Goal: Transaction & Acquisition: Purchase product/service

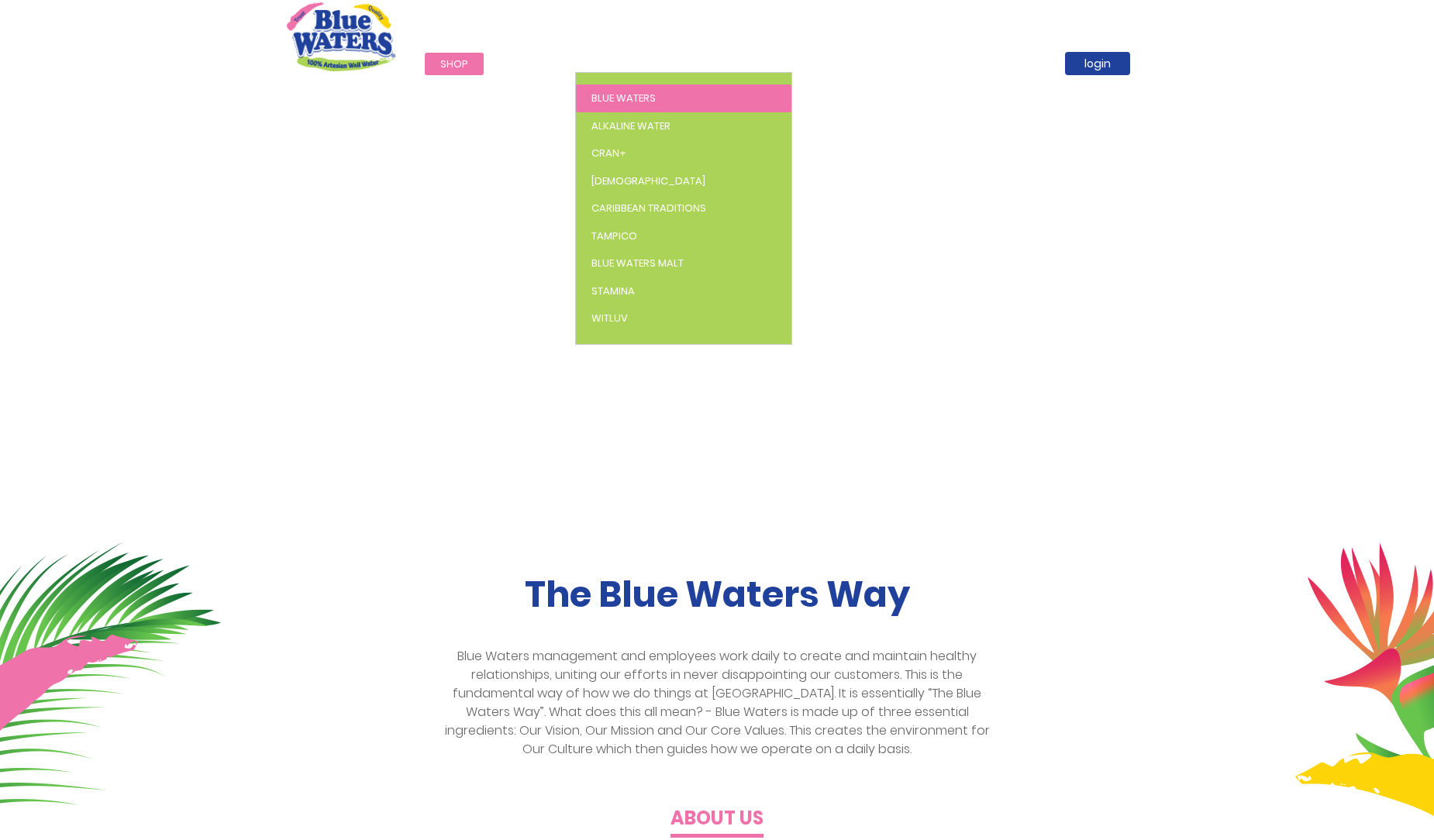
click at [623, 95] on span "Blue Waters" at bounding box center [623, 98] width 64 height 15
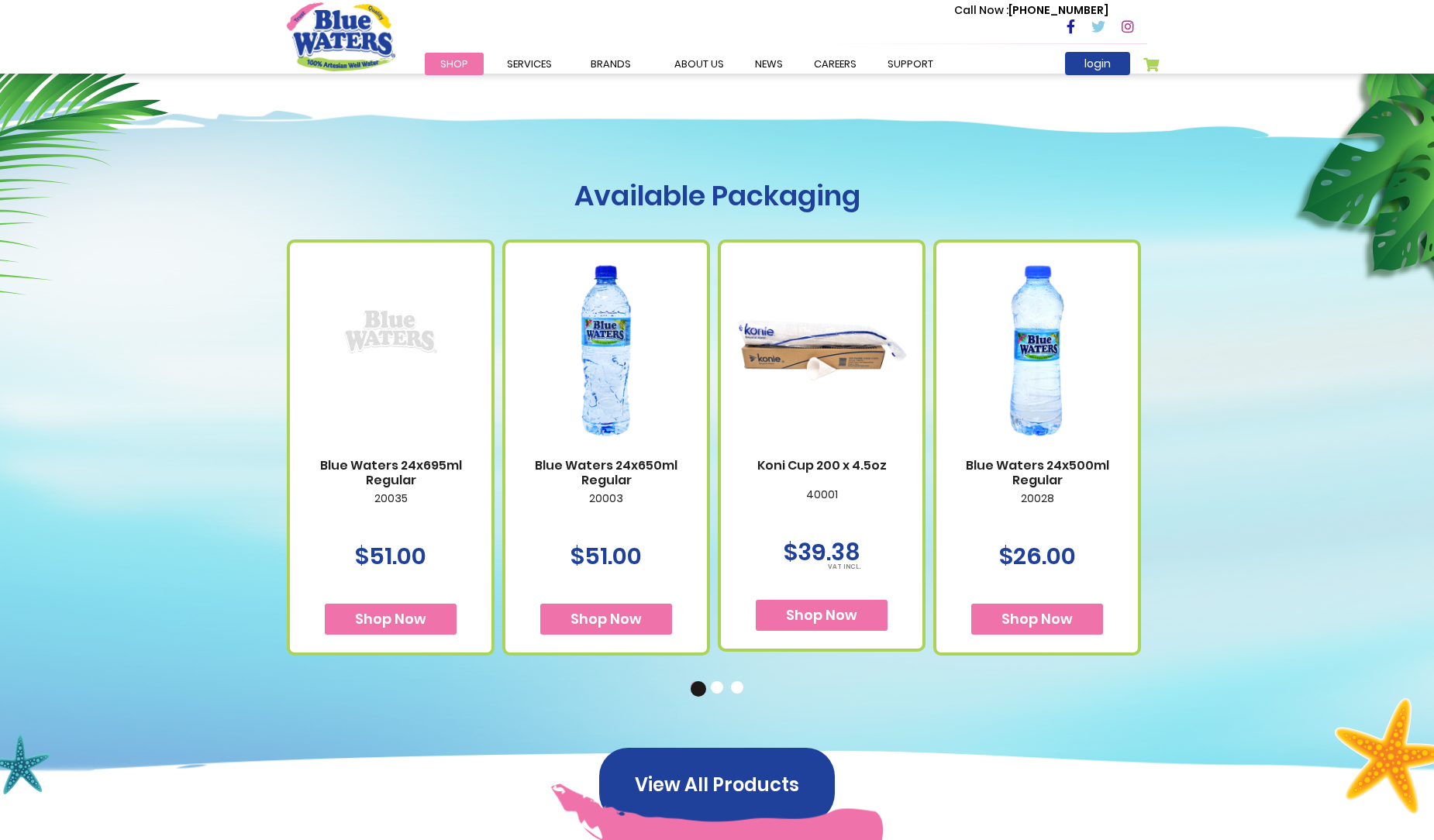
scroll to position [752, 0]
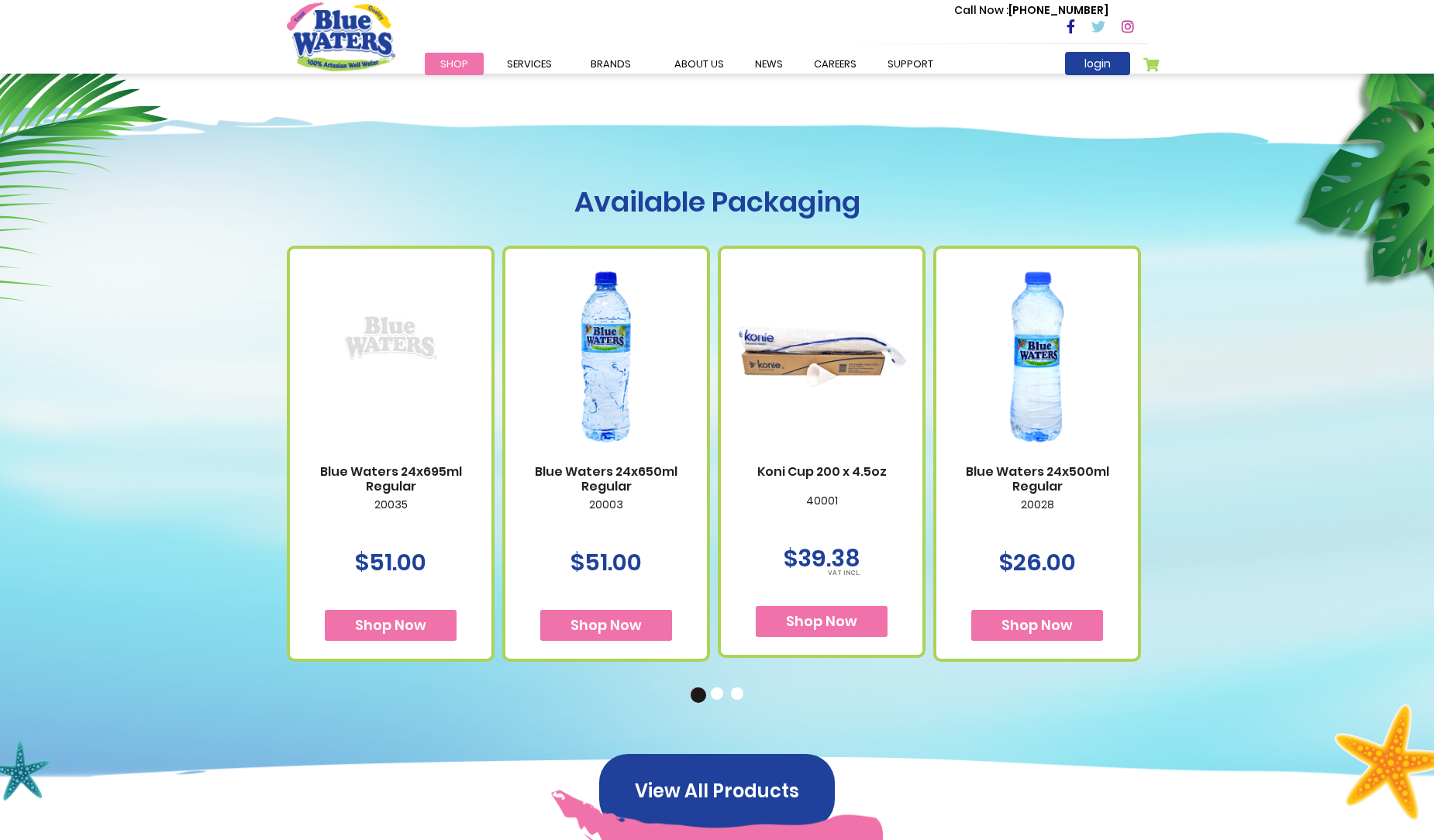
click at [601, 364] on img at bounding box center [606, 357] width 171 height 213
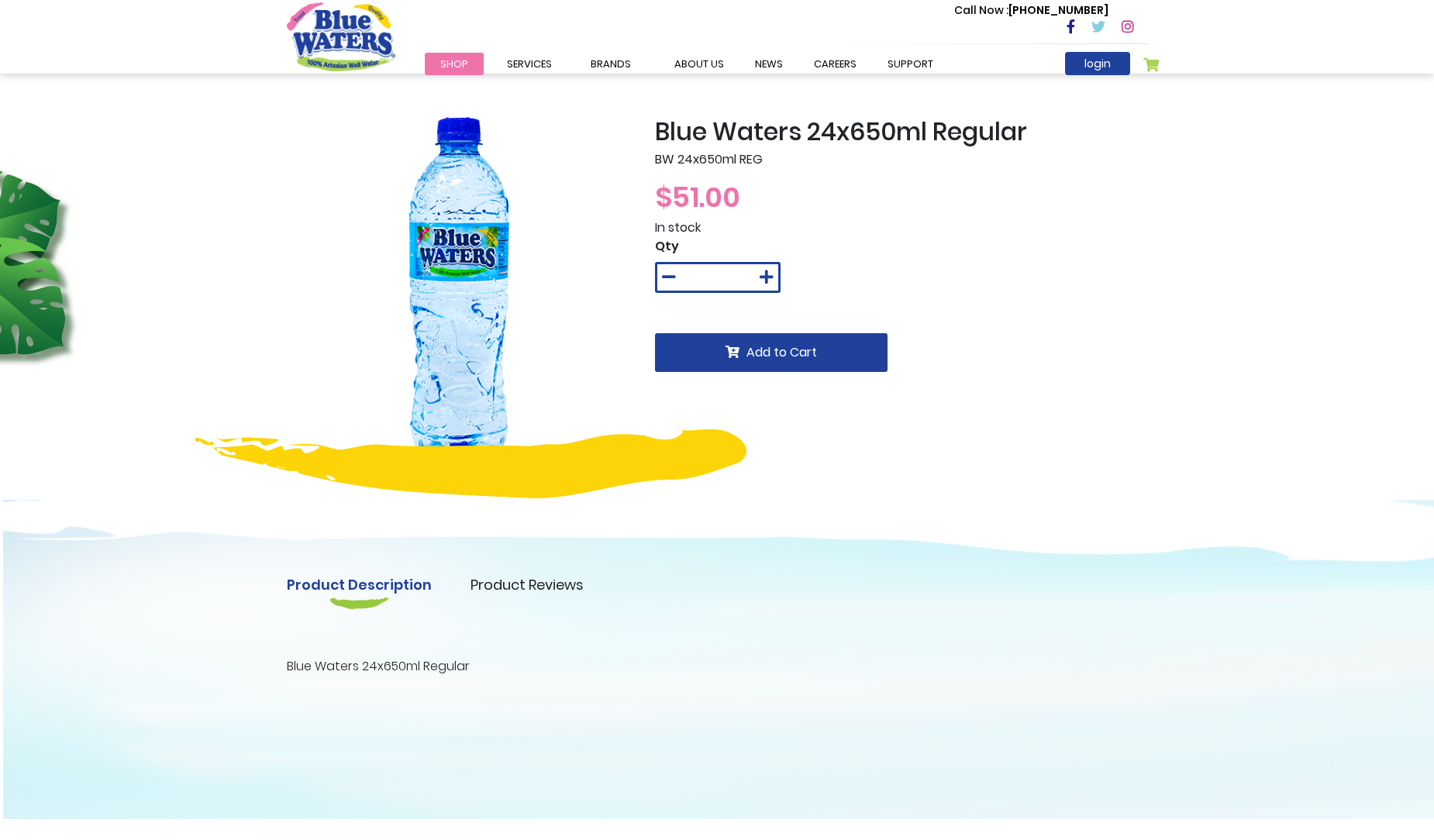
click at [517, 589] on link "Product Reviews" at bounding box center [527, 584] width 113 height 21
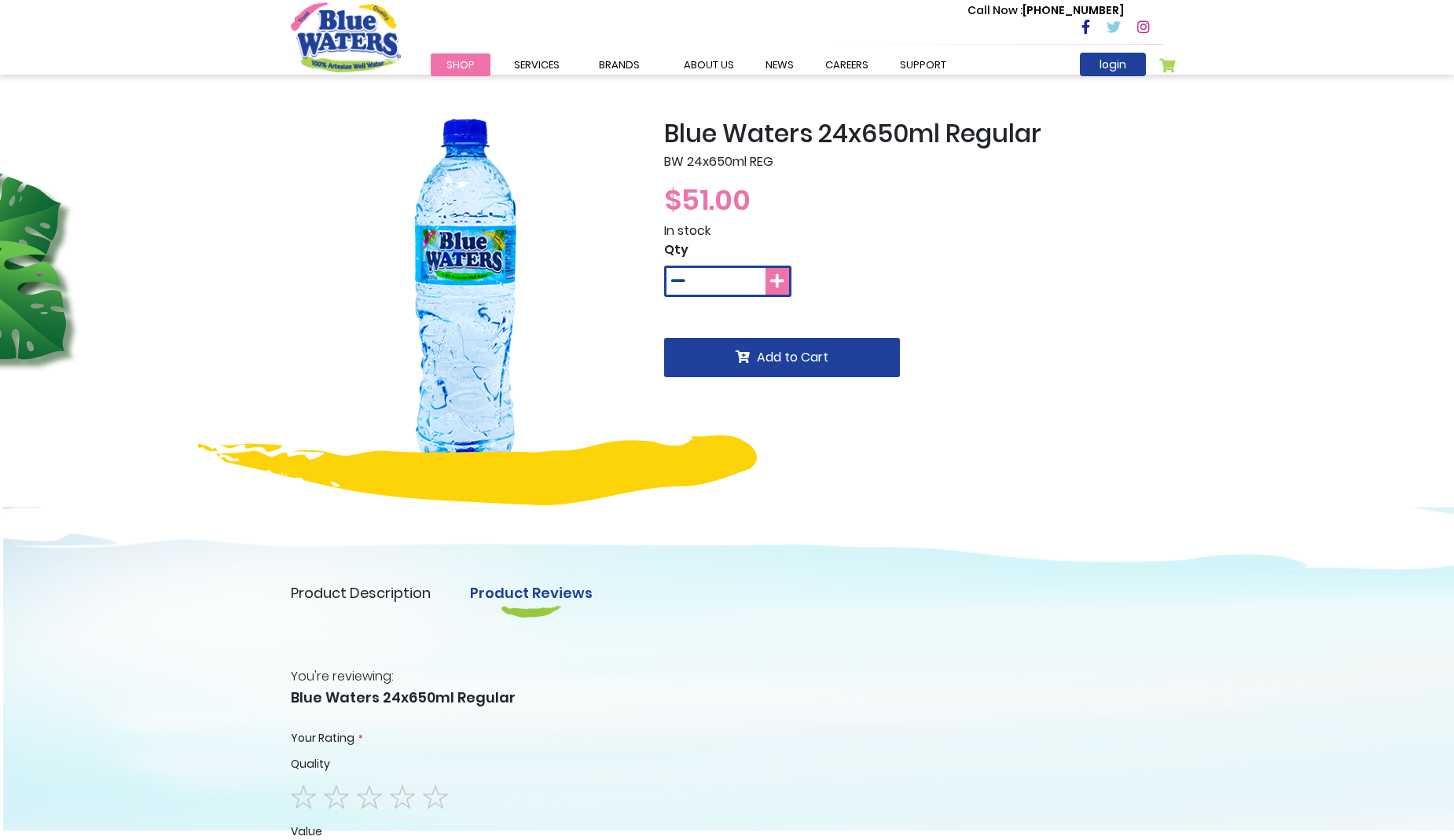
click at [782, 283] on icon at bounding box center [777, 282] width 14 height 16
type input "*"
click at [781, 348] on button "Add to Cart" at bounding box center [782, 358] width 236 height 39
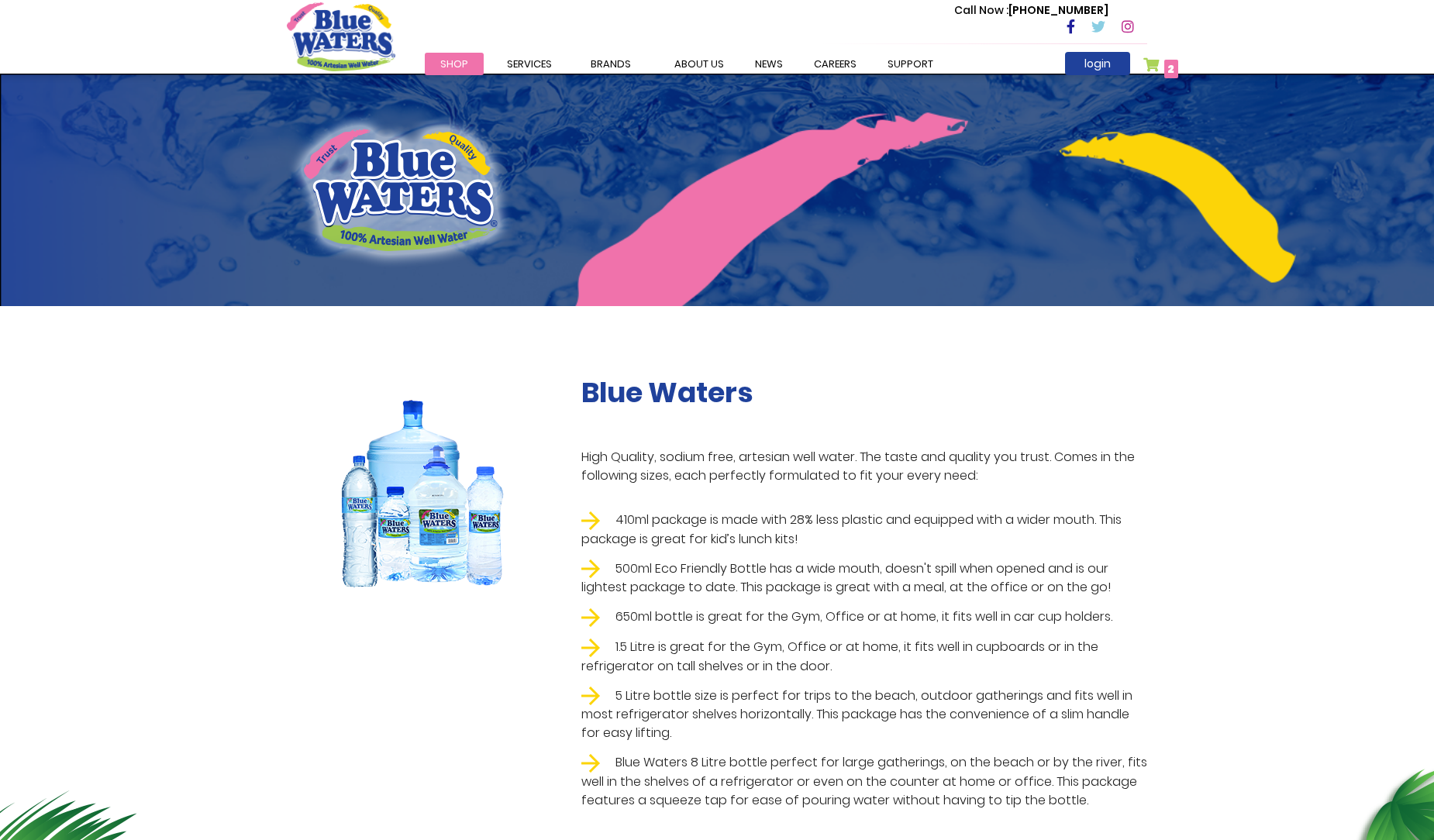
scroll to position [752, 0]
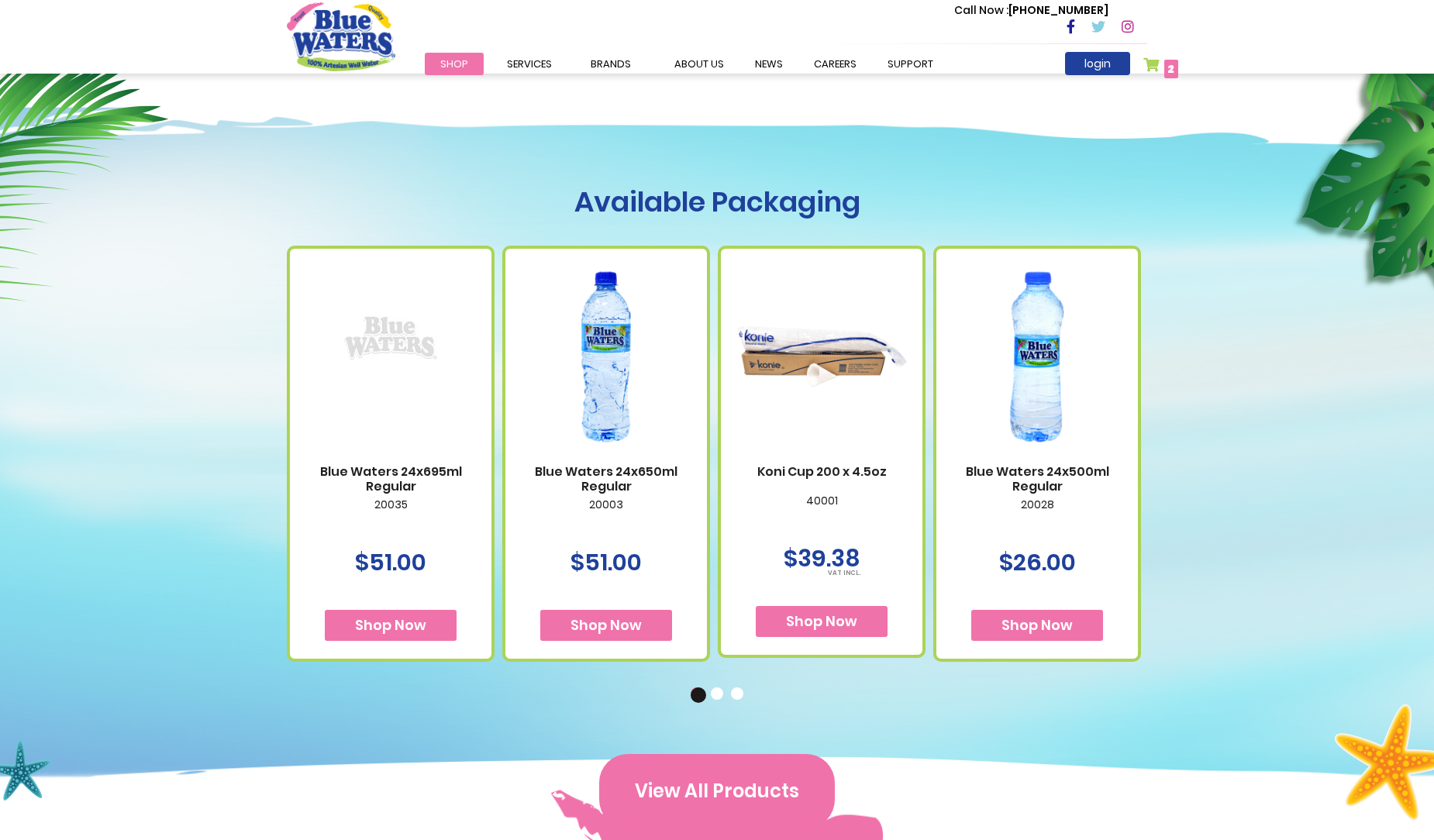
click at [763, 800] on button "View All Products" at bounding box center [717, 791] width 236 height 74
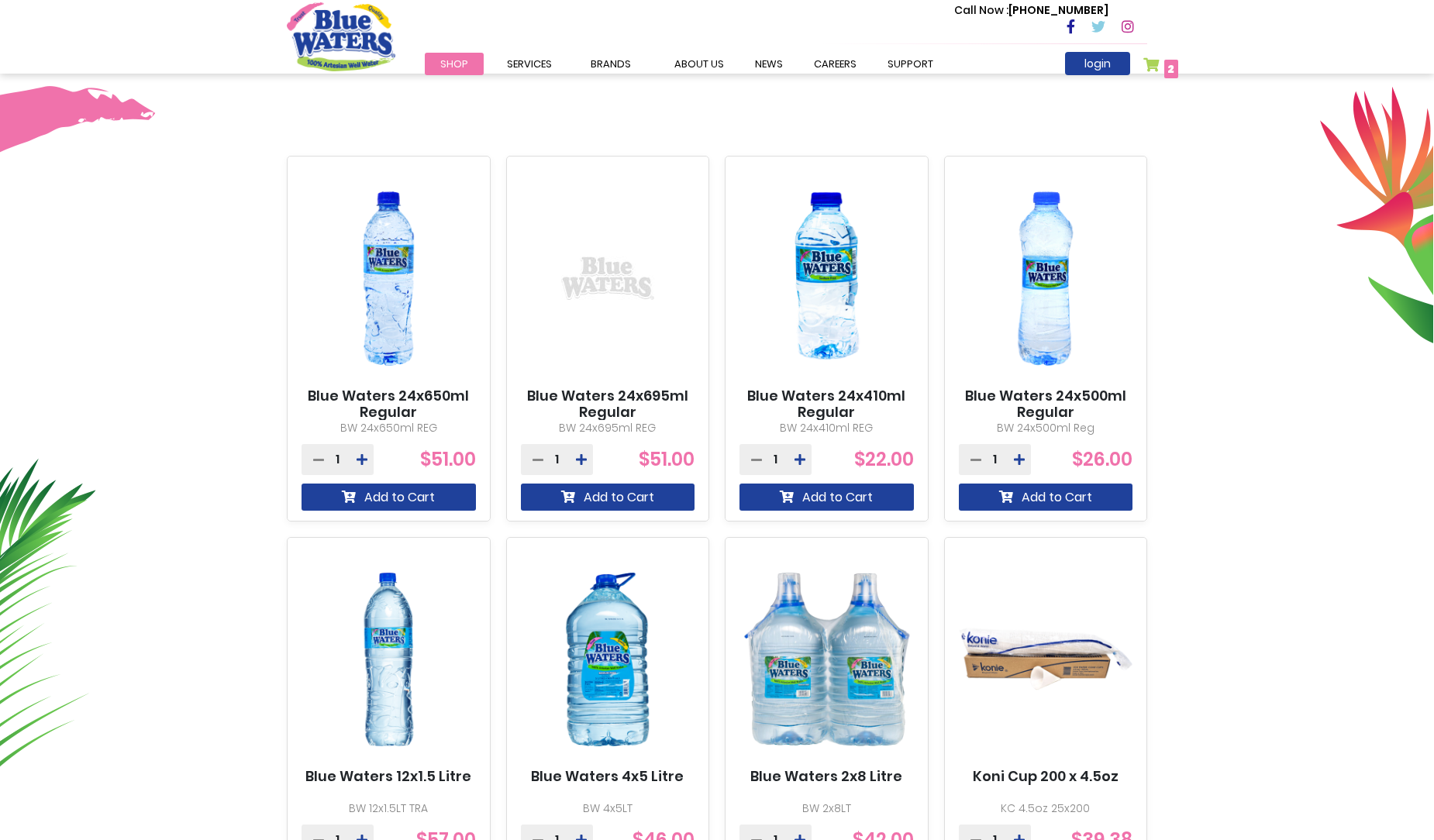
scroll to position [492, 0]
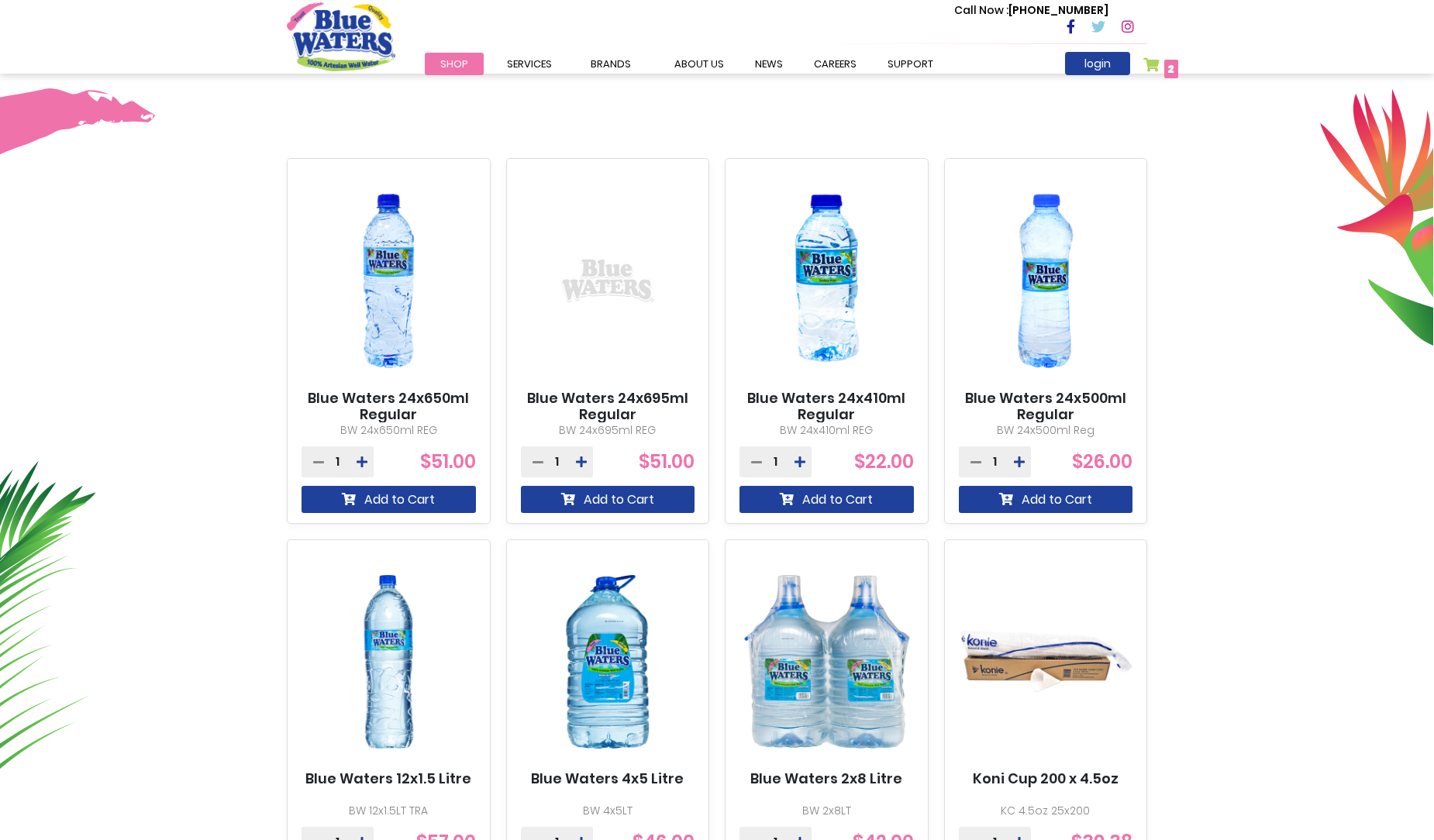
click at [1050, 266] on img at bounding box center [1046, 281] width 175 height 218
